Goal: Task Accomplishment & Management: Manage account settings

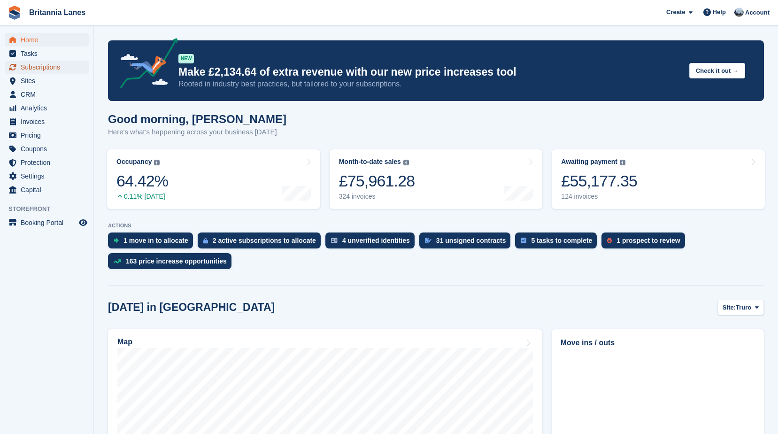
click at [40, 64] on span "Subscriptions" at bounding box center [49, 67] width 56 height 13
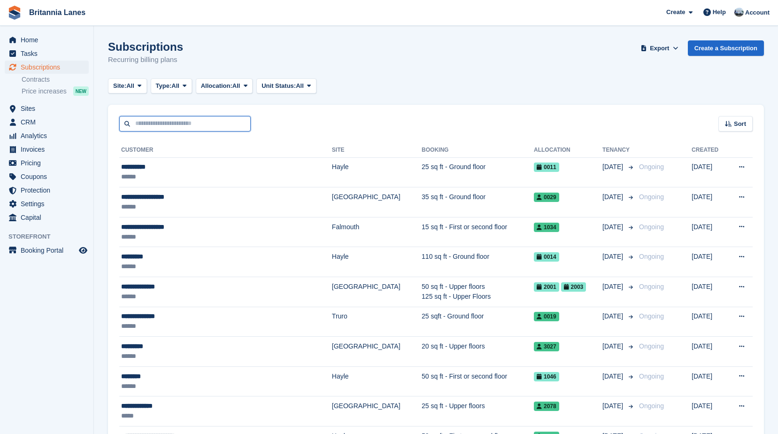
click at [154, 124] on input "text" at bounding box center [185, 123] width 132 height 15
type input "****"
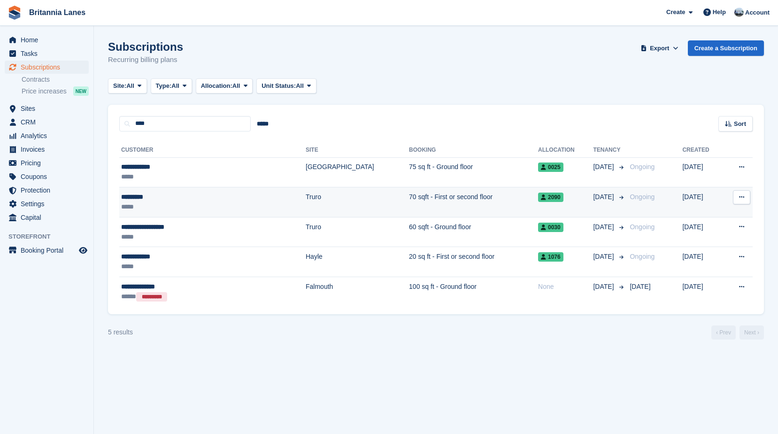
click at [172, 201] on div "*********" at bounding box center [182, 197] width 122 height 10
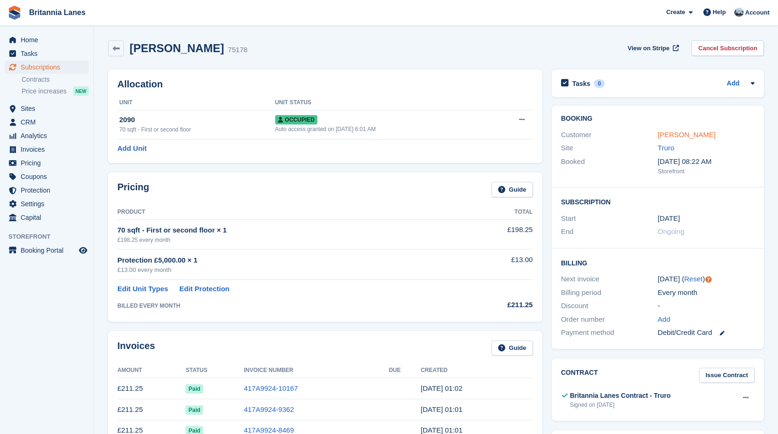
click at [669, 132] on link "Karl Webb" at bounding box center [687, 135] width 58 height 8
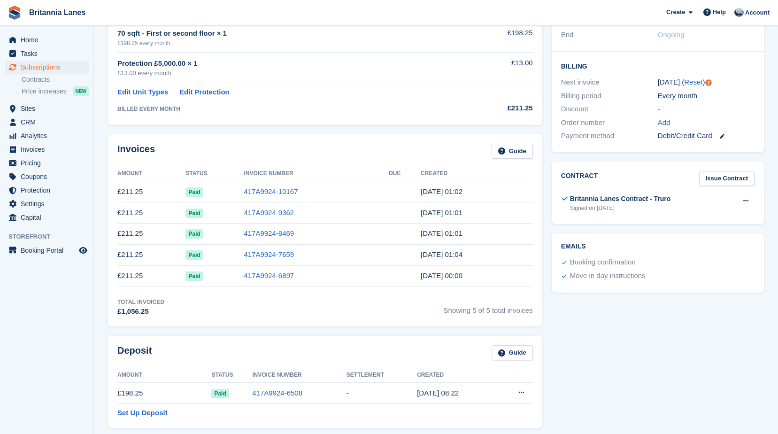
scroll to position [235, 0]
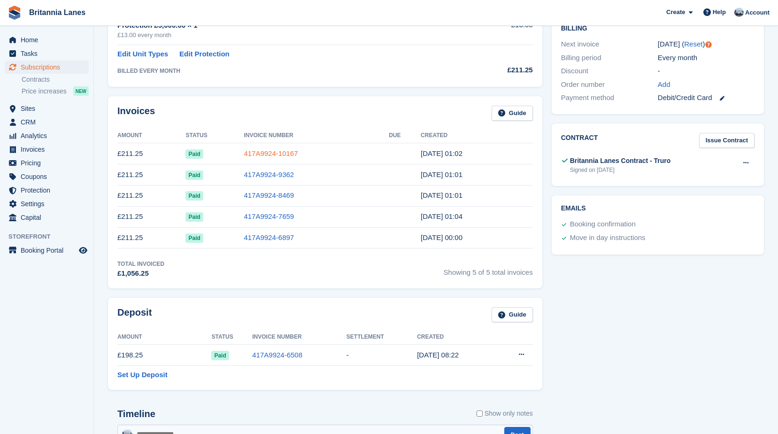
click at [286, 155] on link "417A9924-10167" at bounding box center [271, 153] width 54 height 8
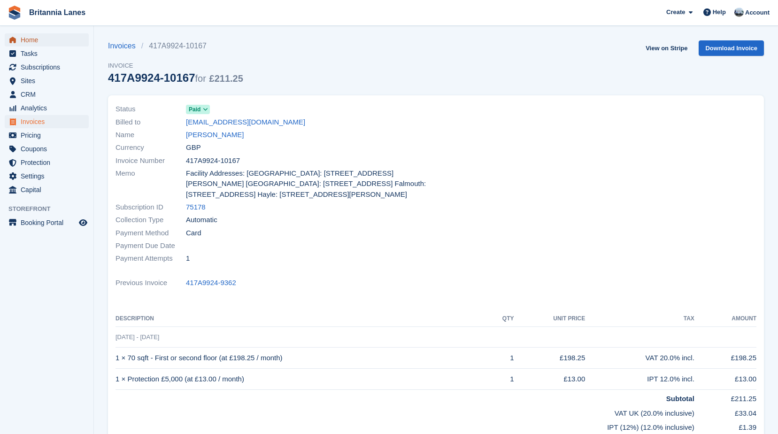
click at [27, 41] on span "Home" at bounding box center [49, 39] width 56 height 13
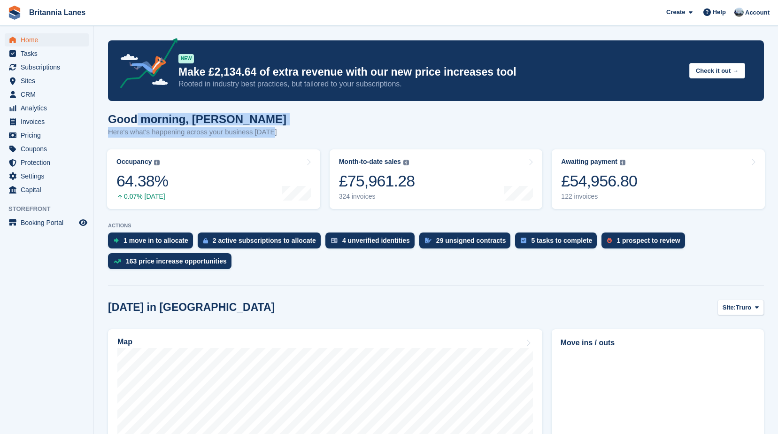
drag, startPoint x: 270, startPoint y: 139, endPoint x: 137, endPoint y: 109, distance: 136.3
drag, startPoint x: 137, startPoint y: 109, endPoint x: 257, endPoint y: 124, distance: 121.1
click at [257, 124] on h1 "Good morning, John" at bounding box center [197, 119] width 178 height 13
drag, startPoint x: 268, startPoint y: 132, endPoint x: 101, endPoint y: 115, distance: 168.6
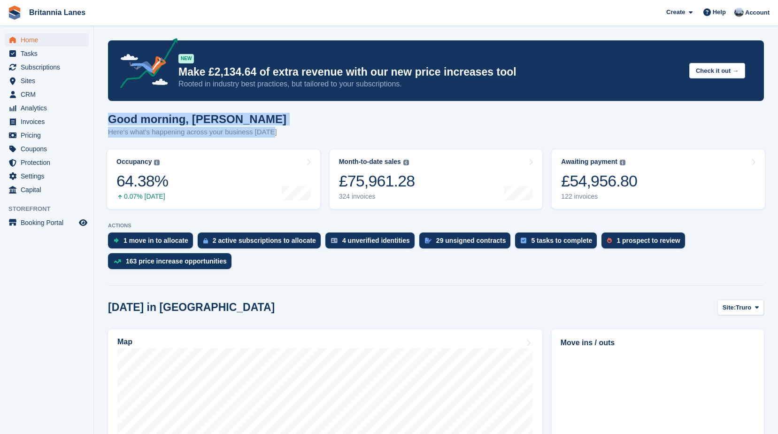
click at [240, 121] on h1 "Good morning, John" at bounding box center [197, 119] width 178 height 13
drag, startPoint x: 272, startPoint y: 137, endPoint x: 103, endPoint y: 118, distance: 170.1
drag, startPoint x: 103, startPoint y: 118, endPoint x: 220, endPoint y: 117, distance: 116.5
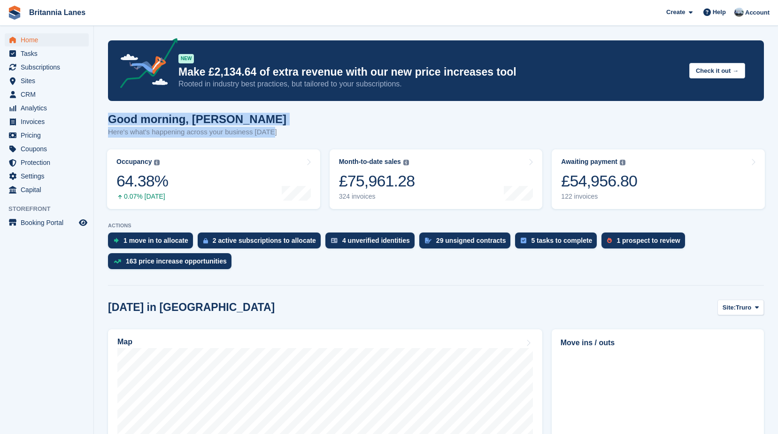
click at [220, 117] on h1 "Good morning, John" at bounding box center [197, 119] width 178 height 13
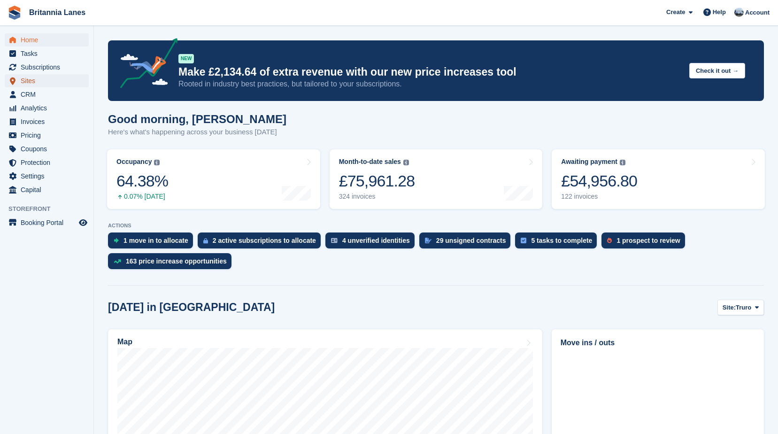
click at [45, 81] on span "Sites" at bounding box center [49, 80] width 56 height 13
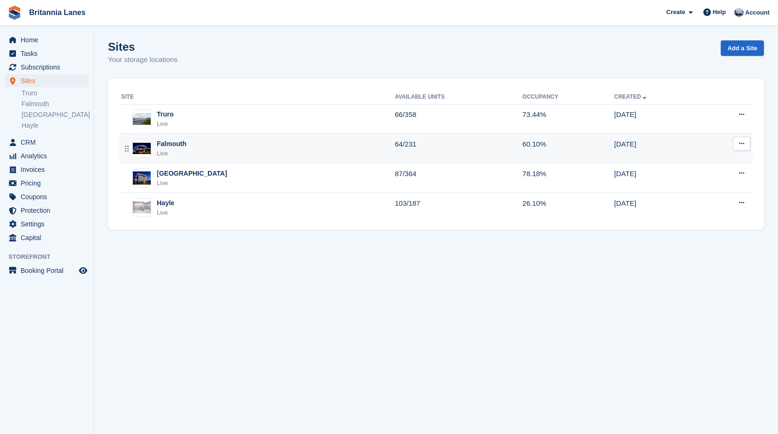
click at [203, 150] on div "Falmouth Live" at bounding box center [258, 148] width 274 height 19
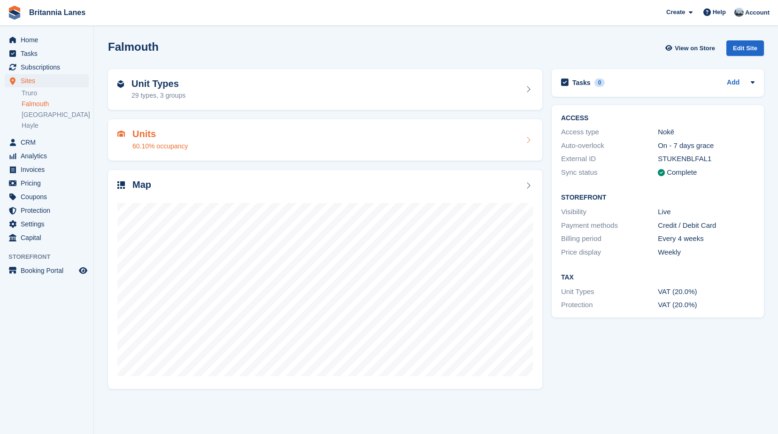
click at [186, 146] on div "60.10% occupancy" at bounding box center [159, 146] width 55 height 10
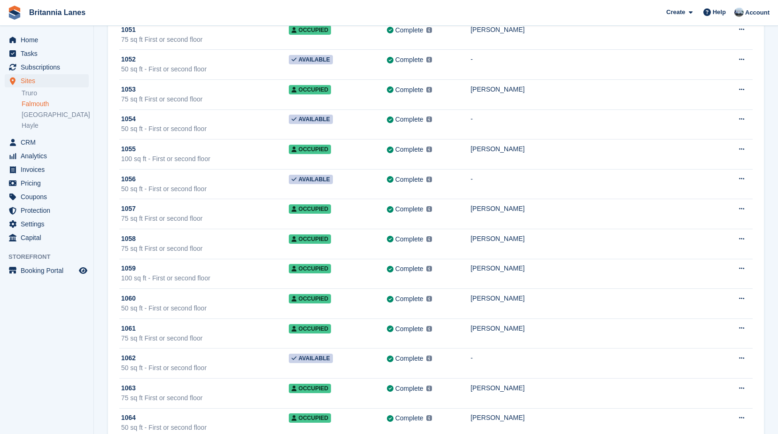
scroll to position [4133, 0]
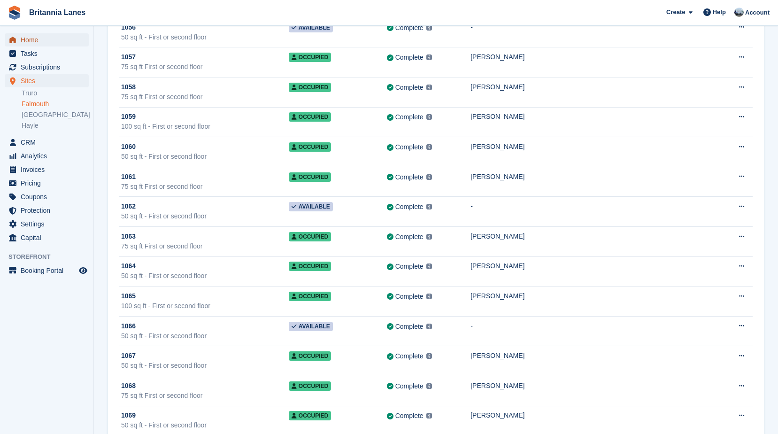
click at [29, 35] on span "Home" at bounding box center [49, 39] width 56 height 13
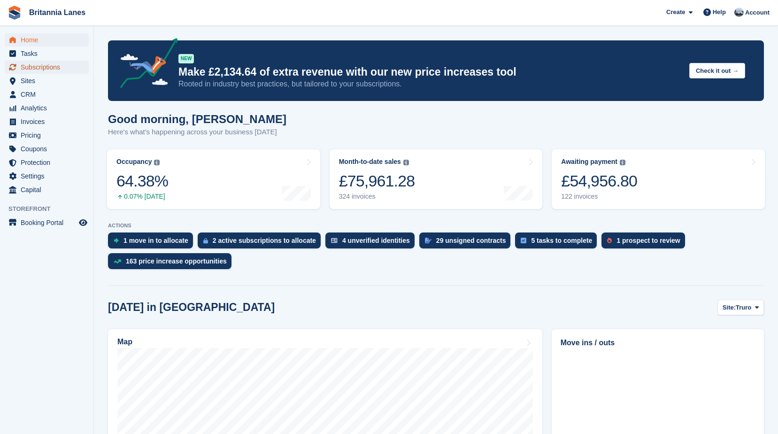
click at [54, 63] on span "Subscriptions" at bounding box center [49, 67] width 56 height 13
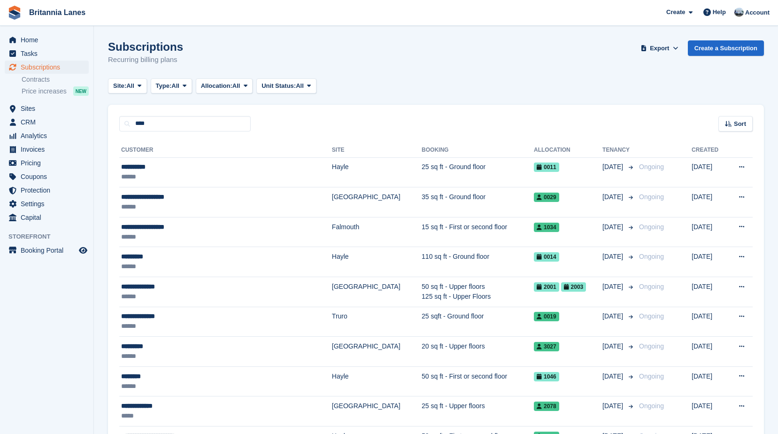
type input "****"
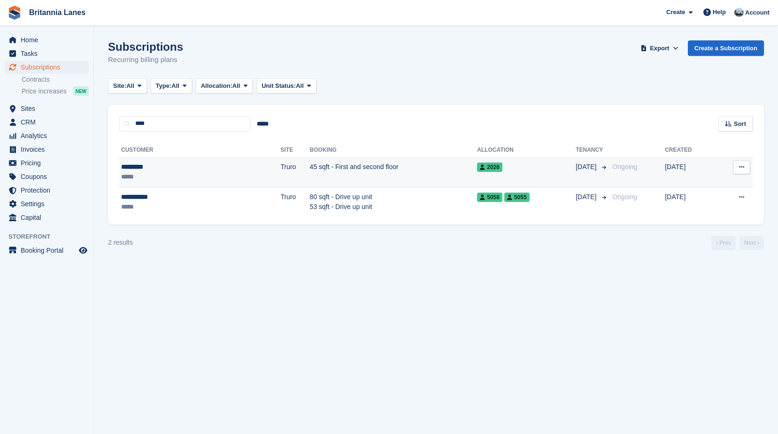
click at [151, 170] on div "*********" at bounding box center [163, 167] width 84 height 10
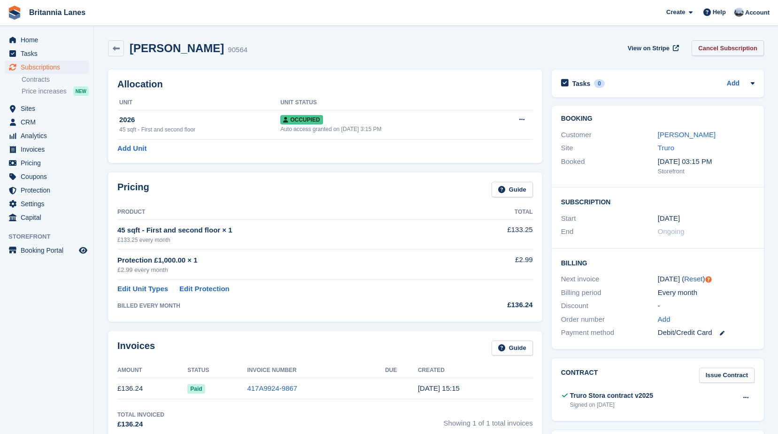
click at [738, 52] on link "Cancel Subscription" at bounding box center [728, 47] width 72 height 15
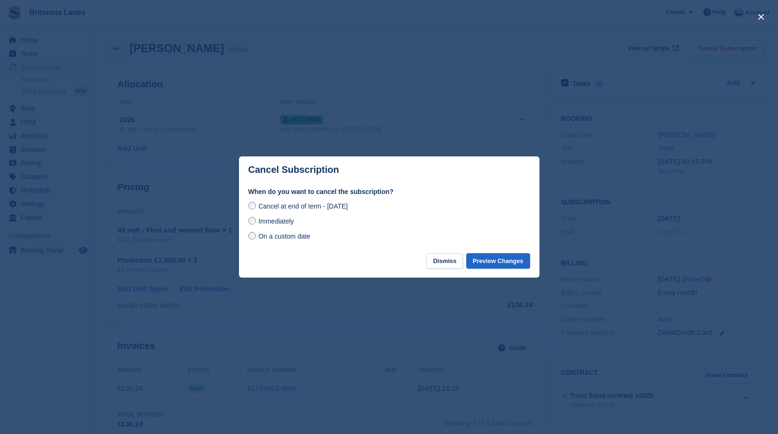
click at [287, 220] on span "Immediately" at bounding box center [275, 221] width 35 height 8
click at [497, 259] on button "Preview Changes" at bounding box center [498, 260] width 64 height 15
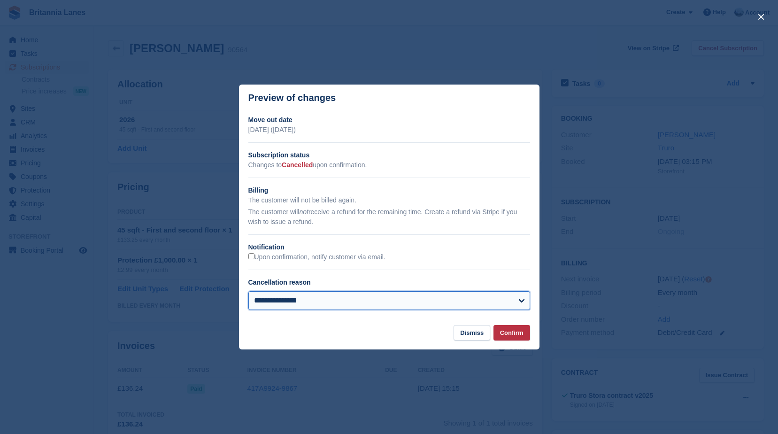
click at [304, 308] on select "**********" at bounding box center [389, 300] width 282 height 19
select select "**********"
click at [248, 292] on select "**********" at bounding box center [389, 300] width 282 height 19
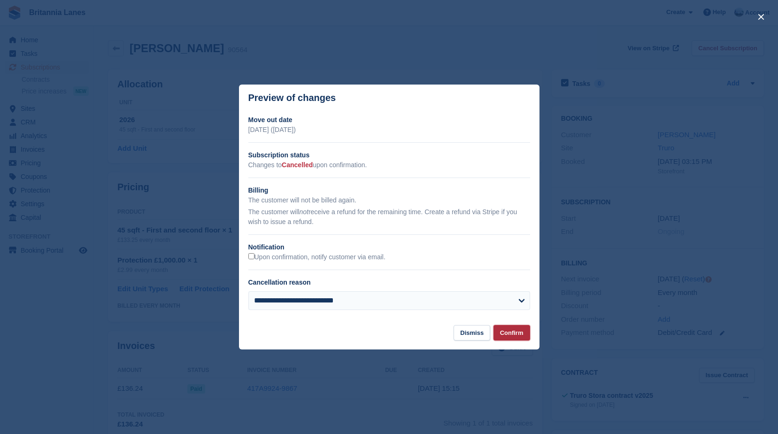
click at [512, 329] on button "Confirm" at bounding box center [512, 332] width 37 height 15
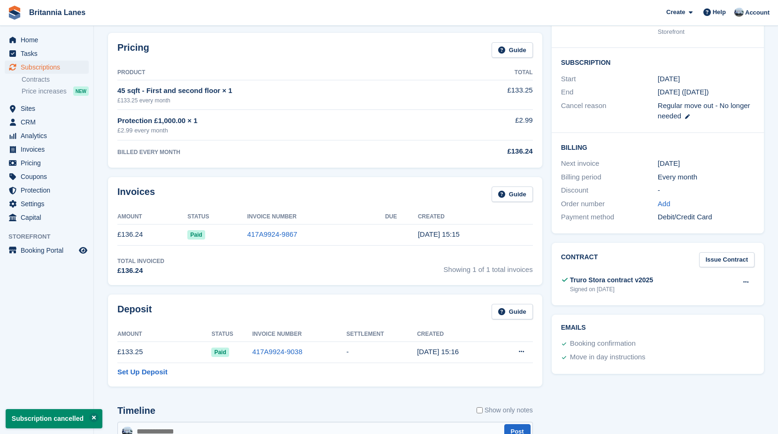
scroll to position [141, 0]
click at [263, 241] on td "417A9924-9867" at bounding box center [316, 234] width 138 height 21
click at [263, 238] on link "417A9924-9867" at bounding box center [272, 234] width 50 height 8
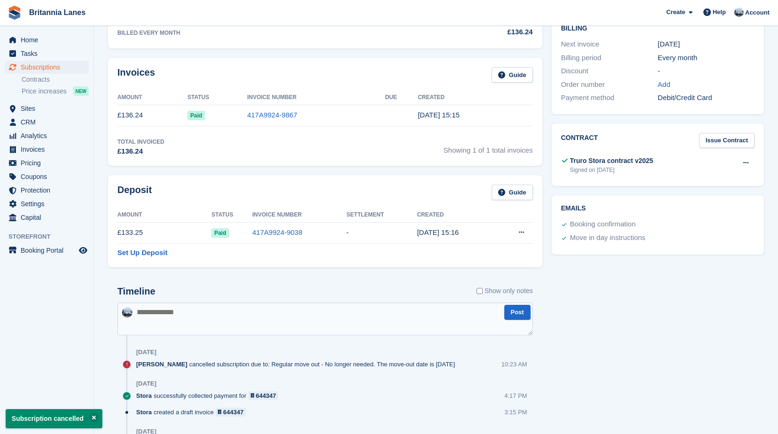
scroll to position [282, 0]
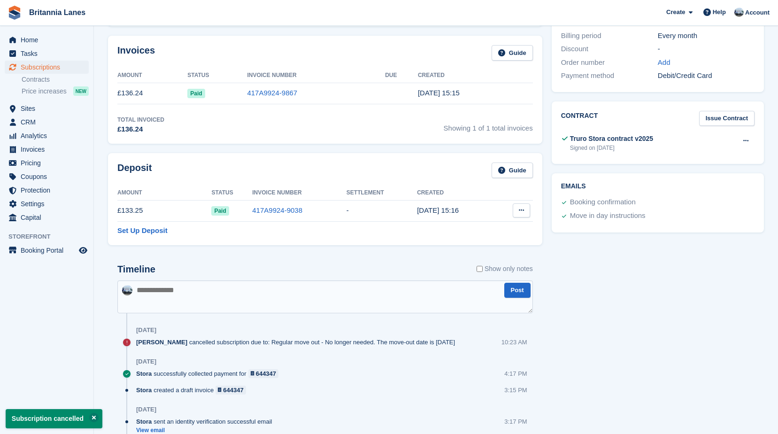
click at [519, 209] on icon at bounding box center [521, 210] width 5 height 6
click at [480, 224] on p "Settle deposit" at bounding box center [485, 229] width 82 height 12
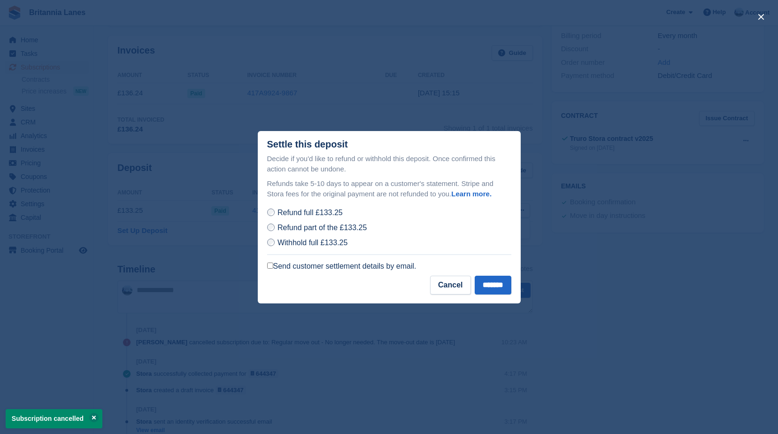
click at [314, 267] on label "Send customer settlement details by email." at bounding box center [341, 266] width 149 height 9
click at [487, 284] on input "*******" at bounding box center [493, 285] width 37 height 19
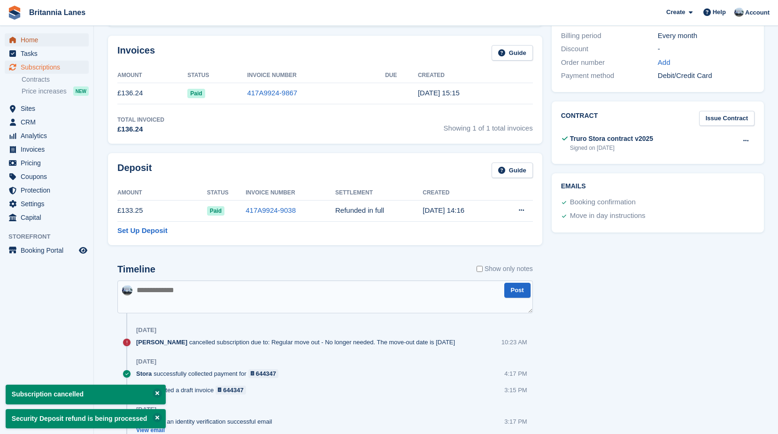
click at [44, 40] on span "Home" at bounding box center [49, 39] width 56 height 13
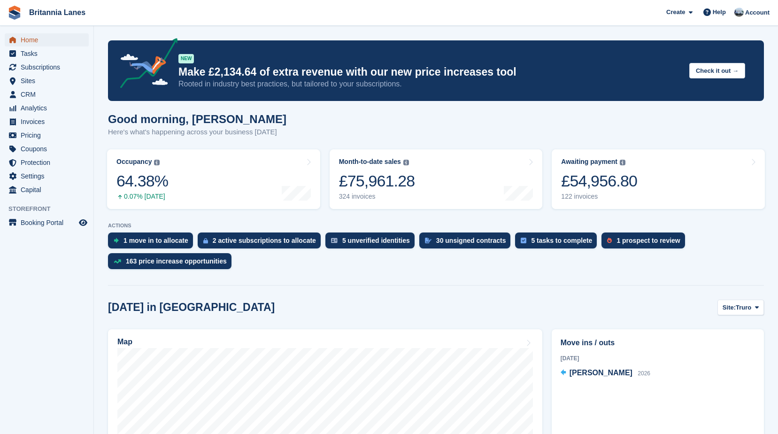
click at [38, 37] on span "Home" at bounding box center [49, 39] width 56 height 13
click at [24, 70] on span "Subscriptions" at bounding box center [49, 67] width 56 height 13
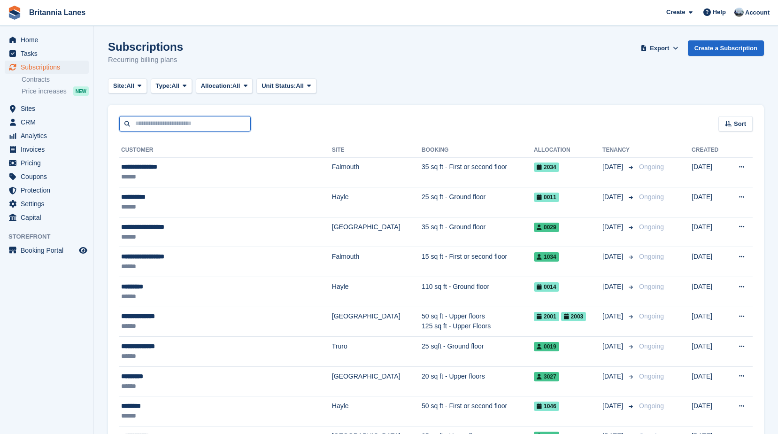
drag, startPoint x: 0, startPoint y: 0, endPoint x: 155, endPoint y: 121, distance: 196.4
click at [155, 121] on input "text" at bounding box center [185, 123] width 132 height 15
type input "******"
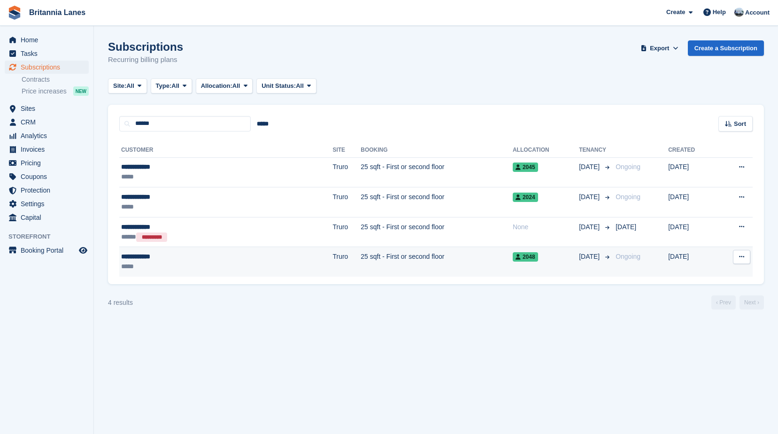
click at [169, 256] on div "**********" at bounding box center [179, 257] width 116 height 10
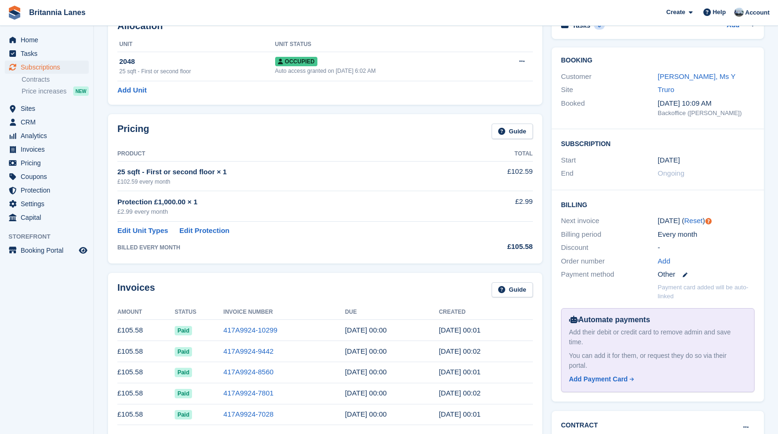
scroll to position [141, 0]
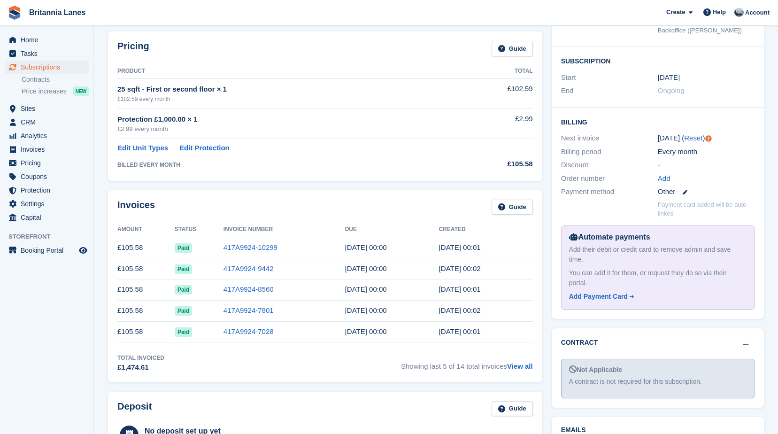
click at [308, 226] on th "Invoice Number" at bounding box center [285, 229] width 122 height 15
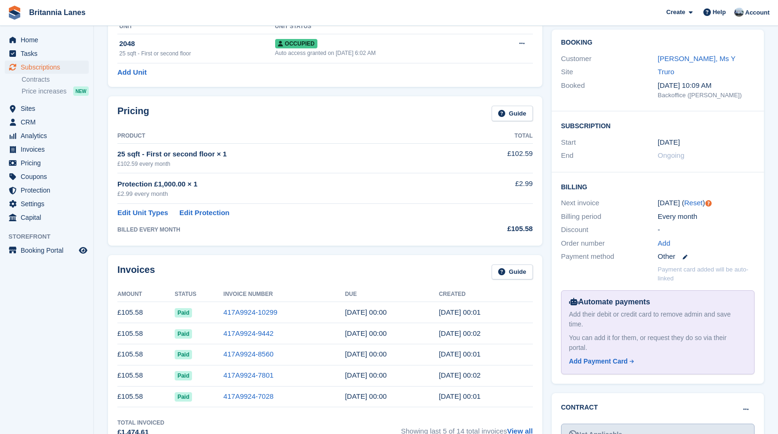
scroll to position [94, 0]
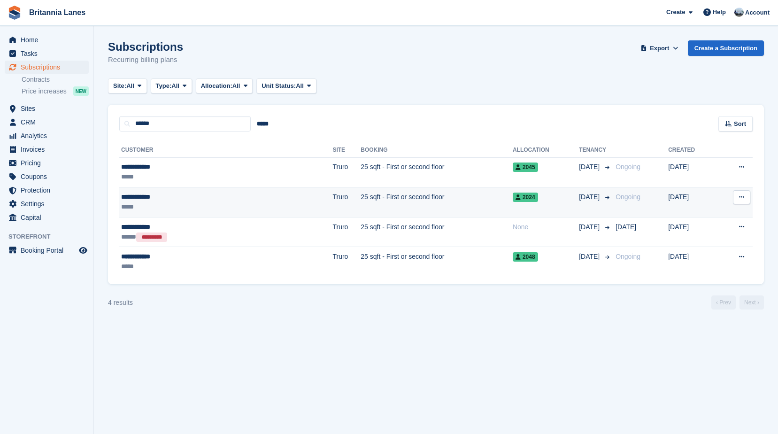
click at [178, 203] on div "*****" at bounding box center [179, 207] width 116 height 10
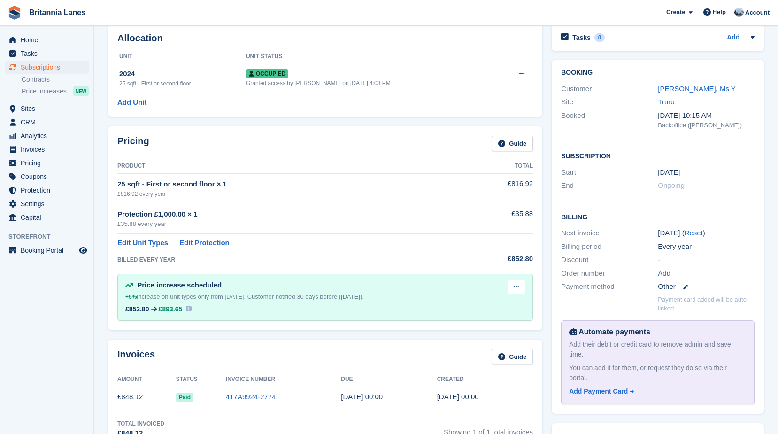
scroll to position [141, 0]
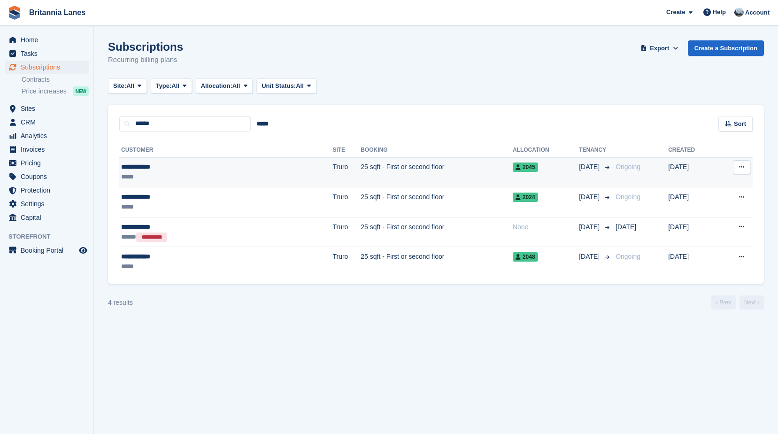
click at [179, 169] on div "**********" at bounding box center [179, 167] width 116 height 10
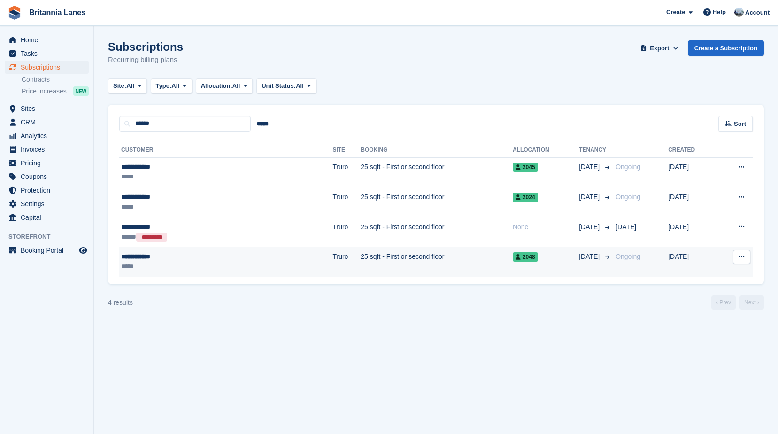
click at [193, 260] on div "**********" at bounding box center [179, 257] width 116 height 10
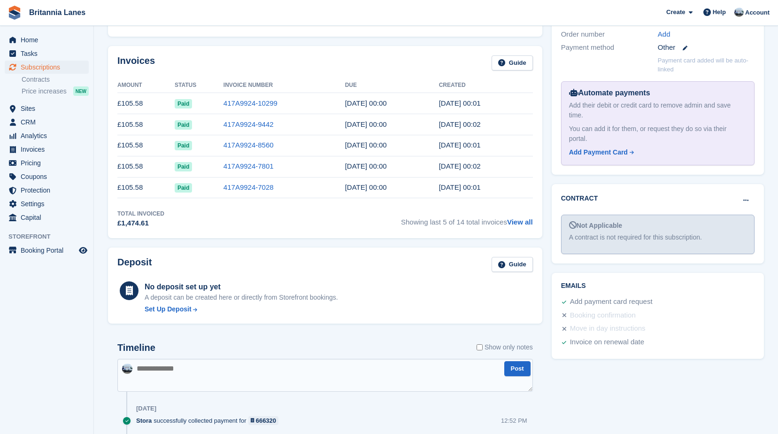
scroll to position [282, 0]
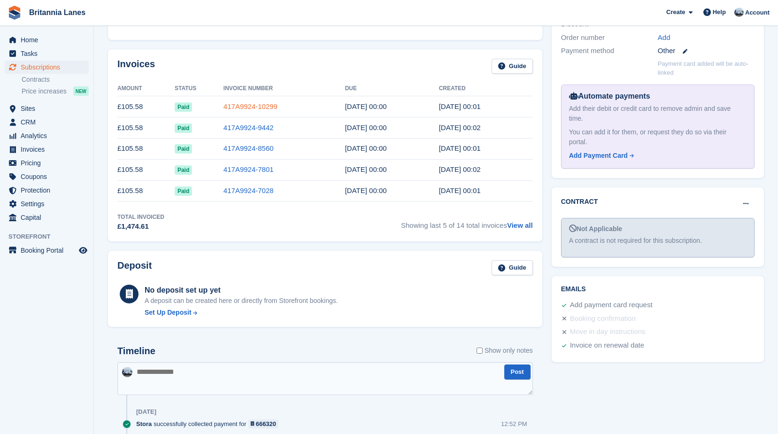
click at [254, 105] on link "417A9924-10299" at bounding box center [251, 106] width 54 height 8
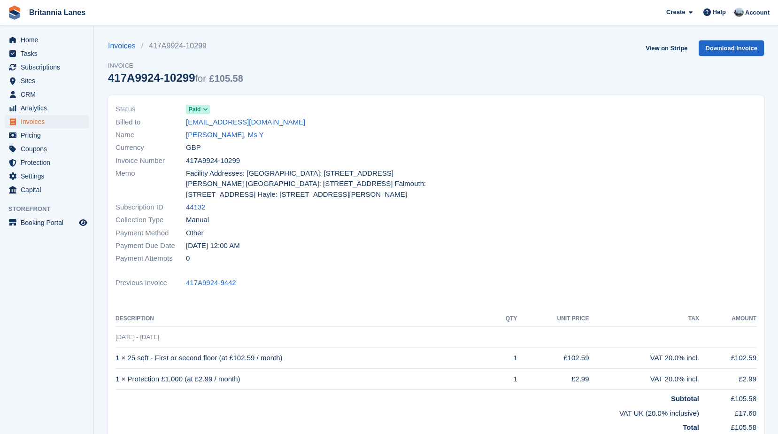
drag, startPoint x: 241, startPoint y: 245, endPoint x: 183, endPoint y: 178, distance: 88.6
click at [183, 178] on div "Status Paid Billed to minibq@talktalk.net Name Craine, Ms Y Currency GBP Invoic…" at bounding box center [273, 183] width 326 height 173
drag, startPoint x: 183, startPoint y: 178, endPoint x: 230, endPoint y: 216, distance: 60.1
click at [230, 216] on div "Collection Type Manual" at bounding box center [273, 220] width 315 height 13
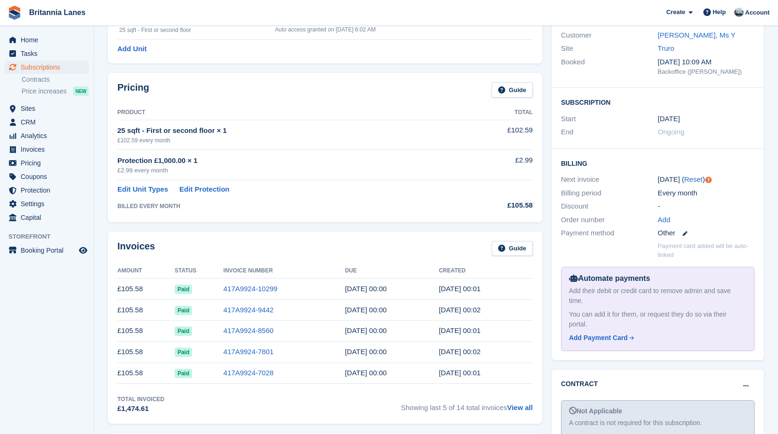
scroll to position [94, 0]
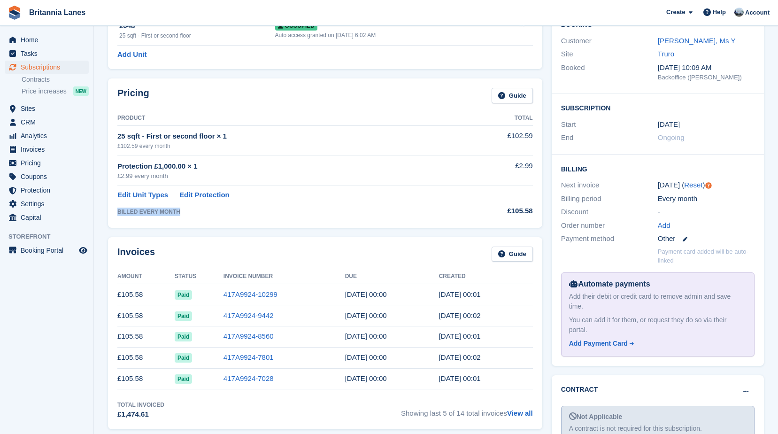
drag, startPoint x: 178, startPoint y: 212, endPoint x: 118, endPoint y: 206, distance: 59.9
click at [118, 206] on td "BILLED EVERY MONTH" at bounding box center [286, 210] width 339 height 18
drag, startPoint x: 118, startPoint y: 206, endPoint x: 213, endPoint y: 232, distance: 98.4
click at [213, 232] on div "Invoices Guide Amount Status Invoice Number Due Created £105.58 Paid 417A9924-1…" at bounding box center [325, 332] width 444 height 201
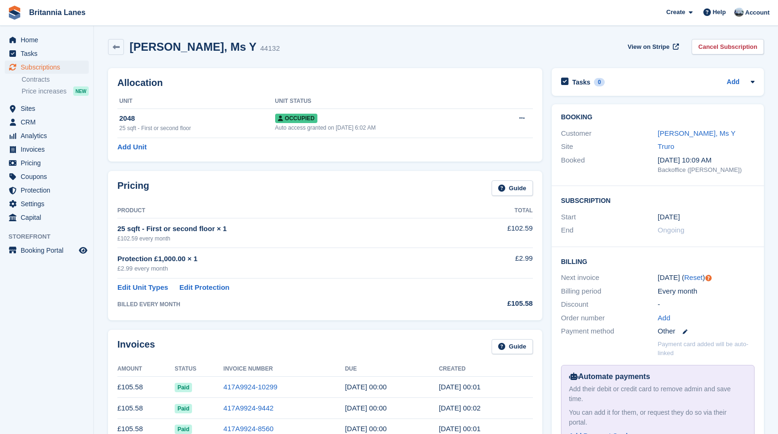
scroll to position [0, 0]
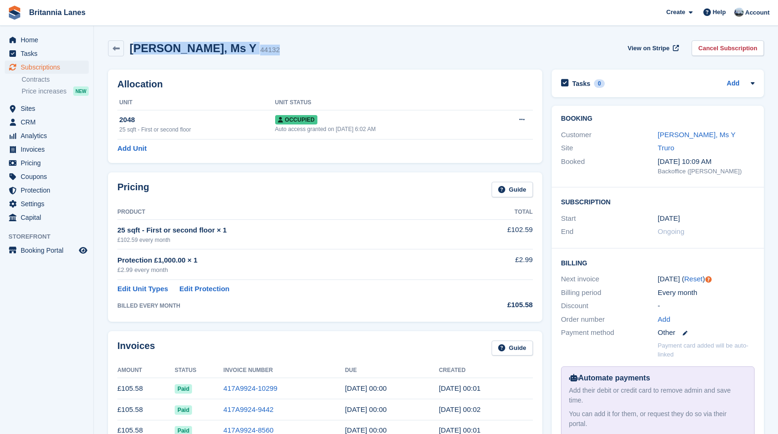
drag, startPoint x: 217, startPoint y: 50, endPoint x: 135, endPoint y: 47, distance: 82.2
click at [135, 47] on div "Craine, Ms Y 44132 View on Stripe Cancel Subscription" at bounding box center [436, 48] width 656 height 16
drag, startPoint x: 135, startPoint y: 47, endPoint x: 211, endPoint y: 73, distance: 80.8
click at [211, 73] on div "Allocation Unit Unit Status 2048 25 sqft - First or second floor Occupied Auto …" at bounding box center [325, 116] width 434 height 93
drag, startPoint x: 221, startPoint y: 49, endPoint x: 132, endPoint y: 48, distance: 88.8
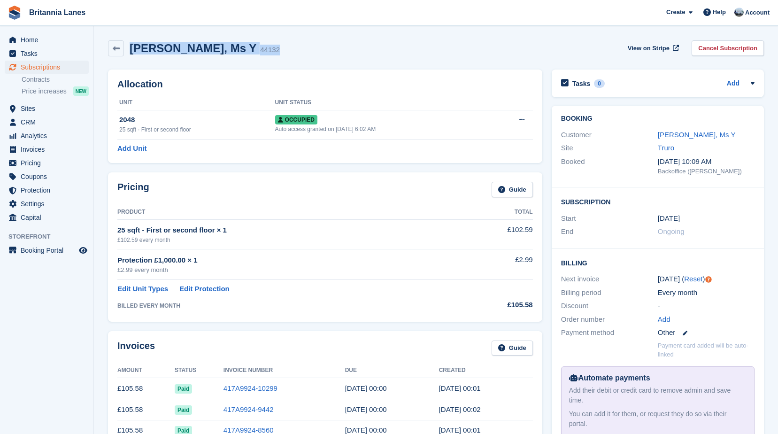
click at [132, 48] on div "Craine, Ms Y 44132 View on Stripe Cancel Subscription" at bounding box center [436, 48] width 656 height 16
drag, startPoint x: 132, startPoint y: 48, endPoint x: 214, endPoint y: 87, distance: 90.7
click at [214, 87] on h2 "Allocation" at bounding box center [325, 84] width 416 height 11
drag, startPoint x: 217, startPoint y: 51, endPoint x: 132, endPoint y: 47, distance: 86.1
click at [132, 47] on div "Craine, Ms Y 44132 View on Stripe Cancel Subscription" at bounding box center [436, 48] width 656 height 16
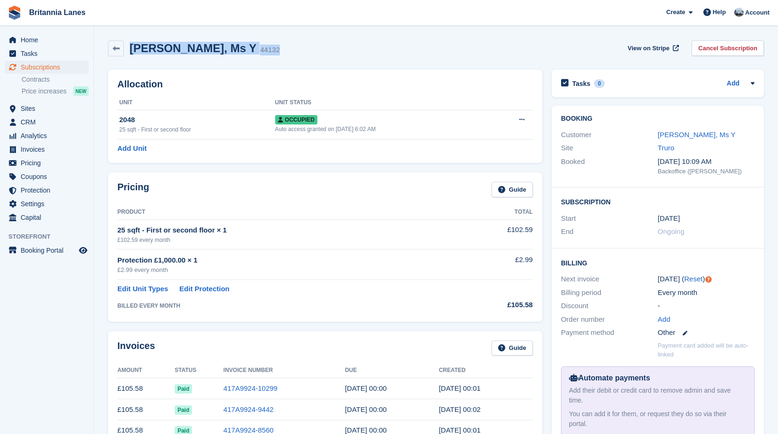
drag, startPoint x: 132, startPoint y: 47, endPoint x: 246, endPoint y: 42, distance: 114.7
click at [246, 42] on div "Craine, Ms Y 44132 View on Stripe Cancel Subscription" at bounding box center [436, 48] width 656 height 16
drag, startPoint x: 217, startPoint y: 51, endPoint x: 131, endPoint y: 47, distance: 86.0
click at [131, 47] on div "Craine, Ms Y 44132 View on Stripe Cancel Subscription" at bounding box center [436, 48] width 656 height 16
drag, startPoint x: 131, startPoint y: 47, endPoint x: 225, endPoint y: 72, distance: 97.2
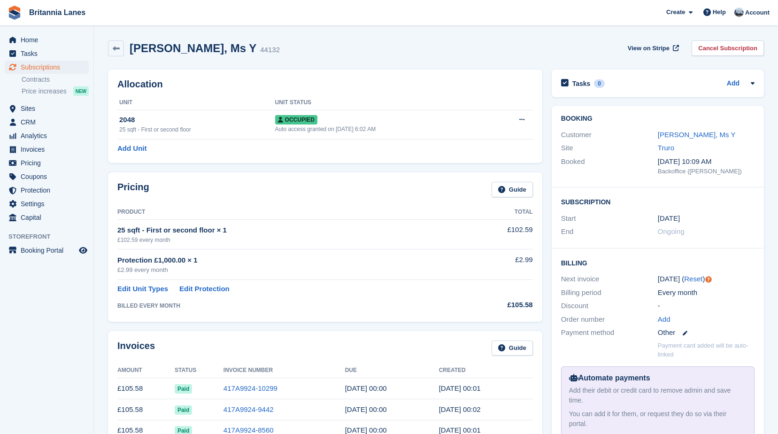
click at [225, 72] on div "Allocation Unit Unit Status 2048 25 sqft - First or second floor Occupied Auto …" at bounding box center [325, 116] width 434 height 93
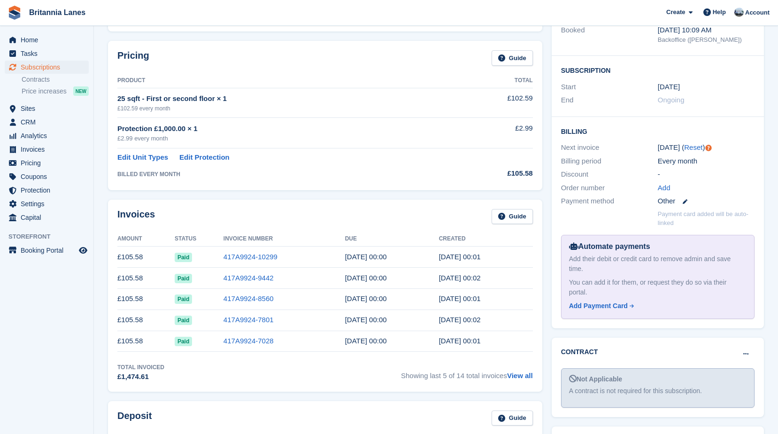
scroll to position [141, 0]
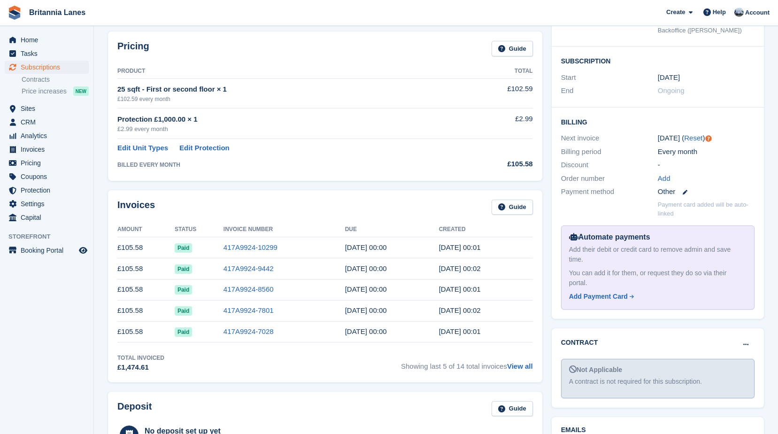
click at [207, 191] on div "Invoices Guide Amount Status Invoice Number Due Created £105.58 Paid 417A9924-1…" at bounding box center [325, 286] width 434 height 192
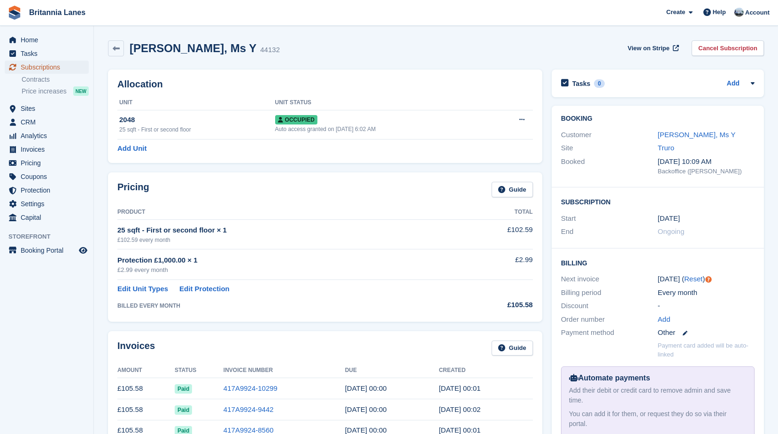
click at [38, 65] on span "Subscriptions" at bounding box center [49, 67] width 56 height 13
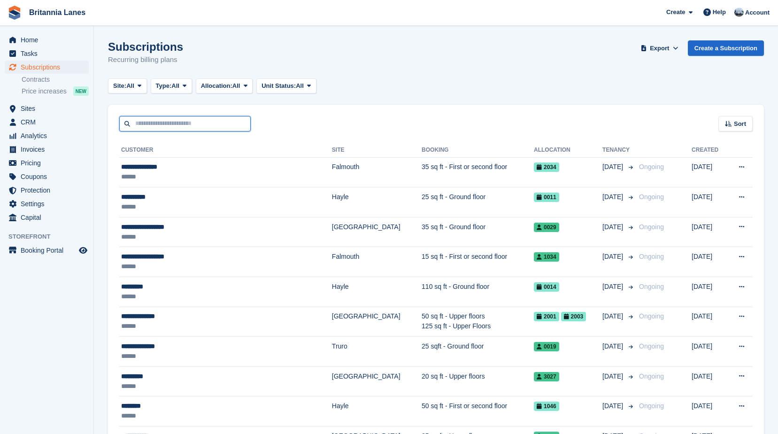
click at [153, 127] on input "text" at bounding box center [185, 123] width 132 height 15
type input "******"
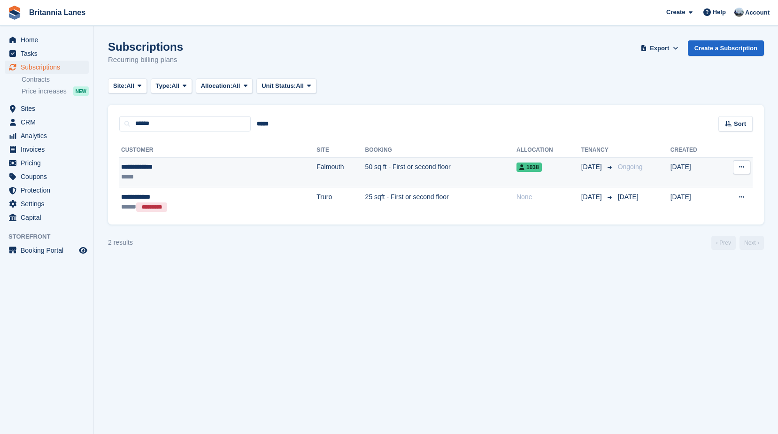
click at [167, 169] on div "**********" at bounding box center [175, 167] width 109 height 10
